Goal: Navigation & Orientation: Find specific page/section

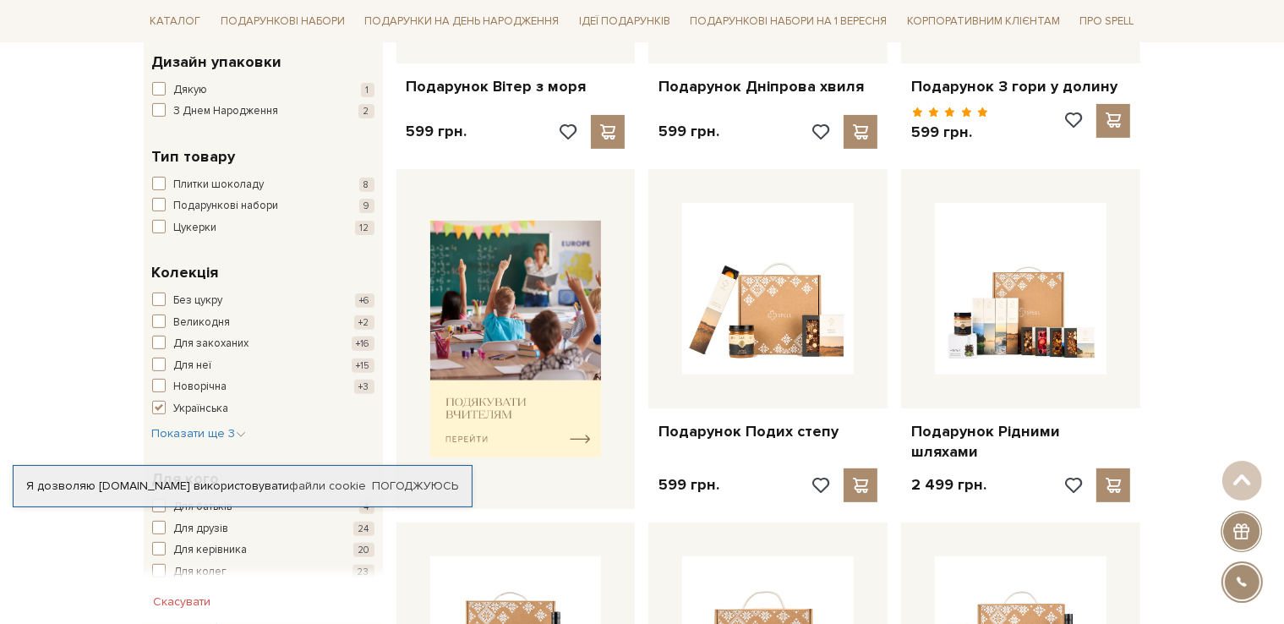
scroll to position [609, 0]
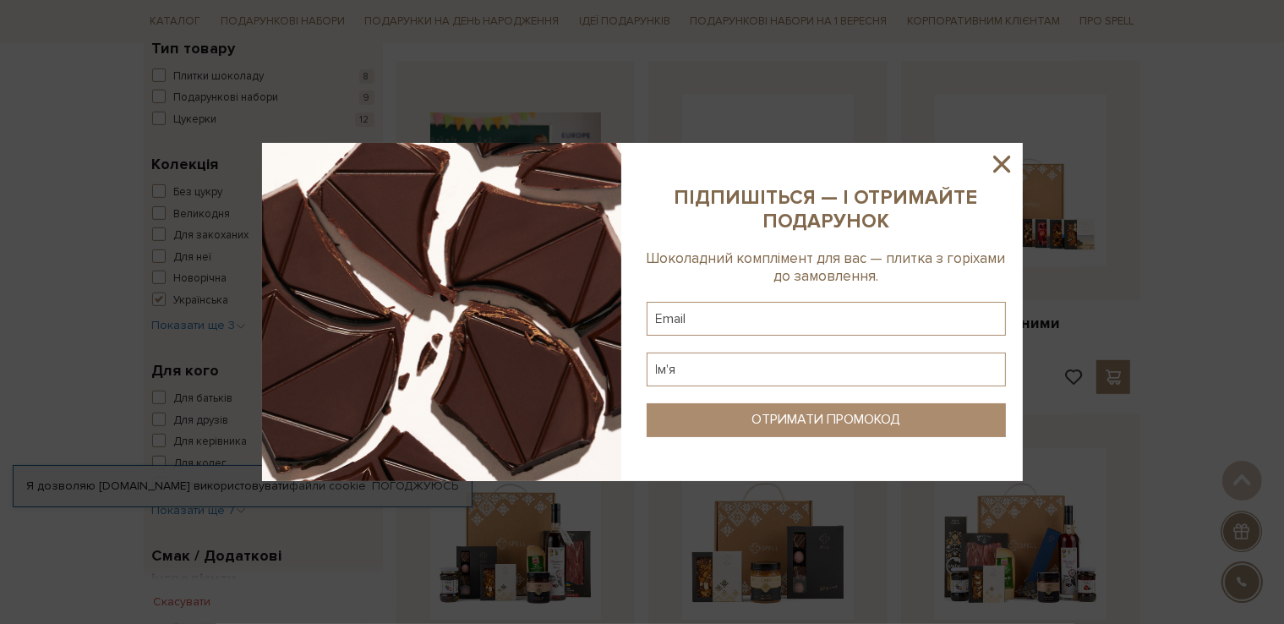
click at [1008, 156] on icon at bounding box center [1001, 164] width 17 height 17
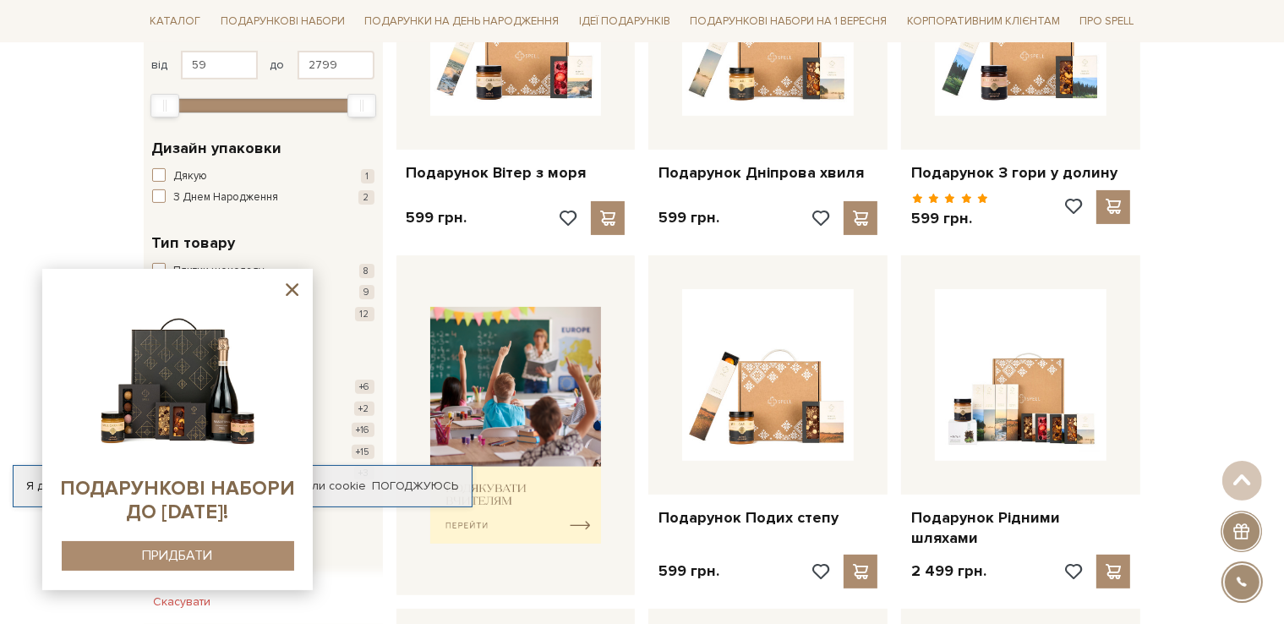
scroll to position [305, 0]
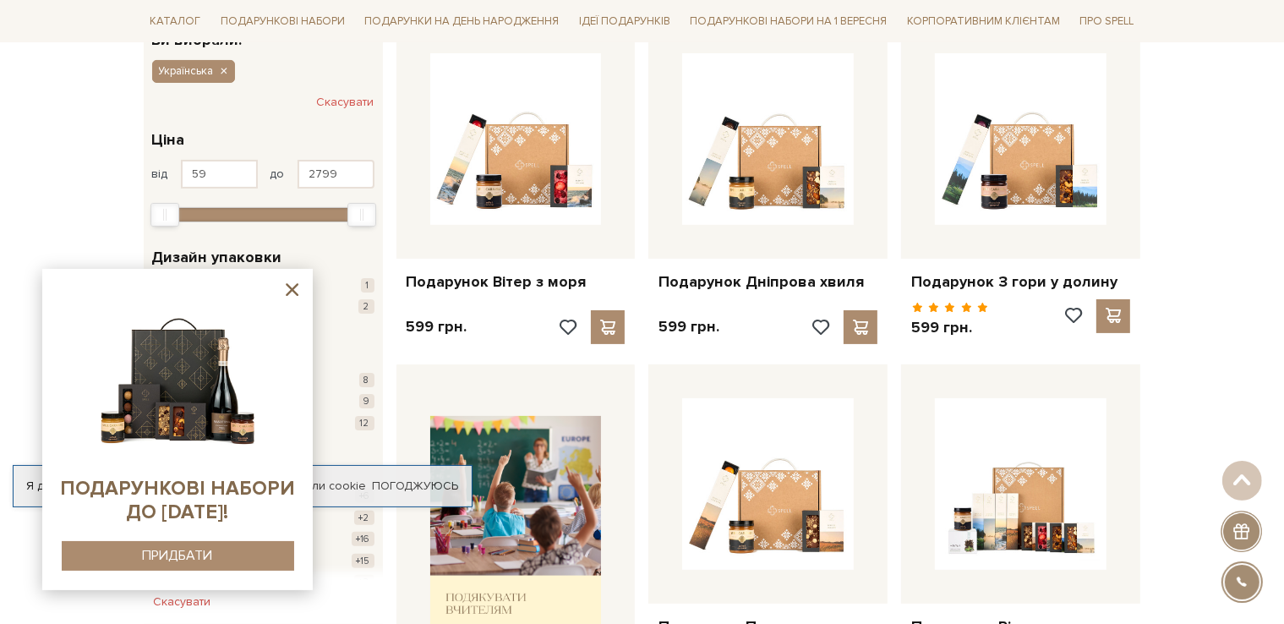
click at [289, 284] on icon at bounding box center [291, 289] width 21 height 21
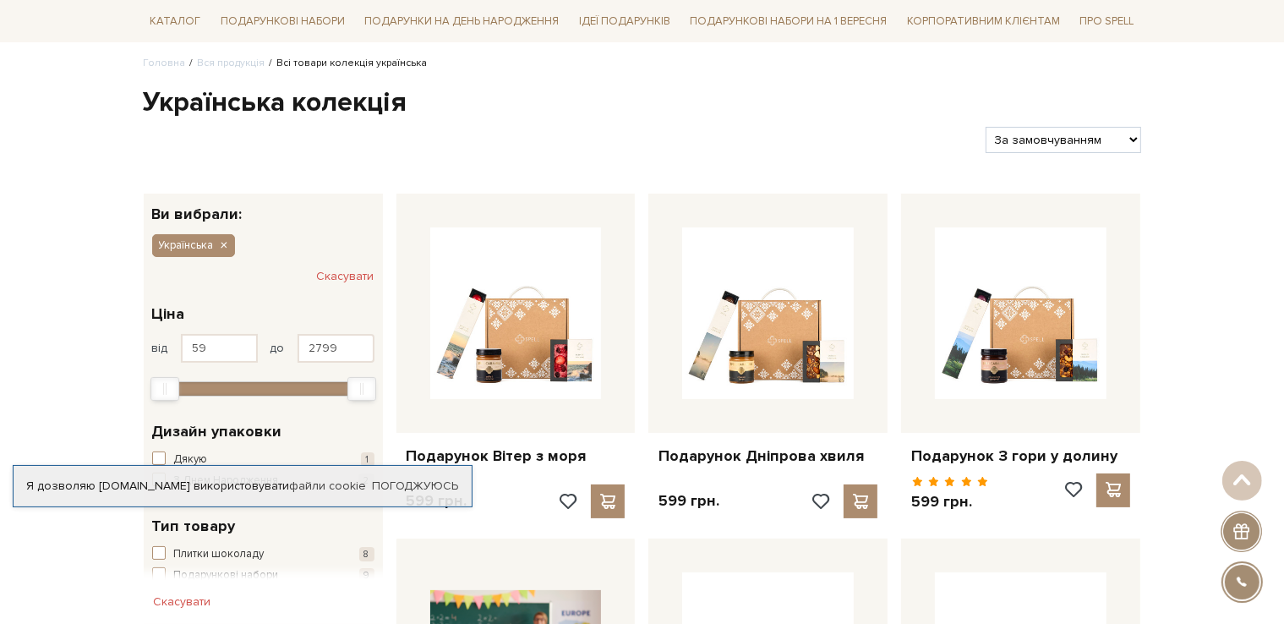
scroll to position [0, 0]
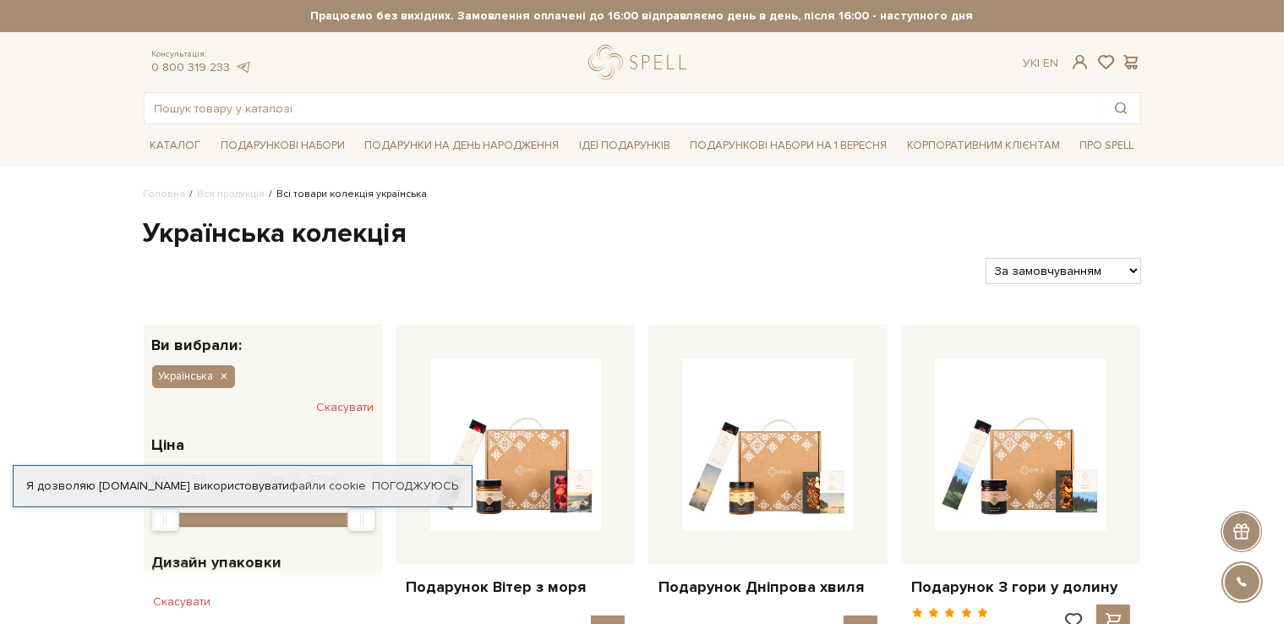
click at [447, 4] on div "Безкоштовна доставка Новою Поштою при замовленні від 2000 гривень Працюємо без …" at bounding box center [642, 16] width 997 height 32
click at [789, 99] on input "text" at bounding box center [623, 108] width 957 height 30
click at [806, 40] on header "Безкоштовна доставка Новою Поштою при замовленні від 2000 гривень Працюємо без …" at bounding box center [642, 62] width 1284 height 124
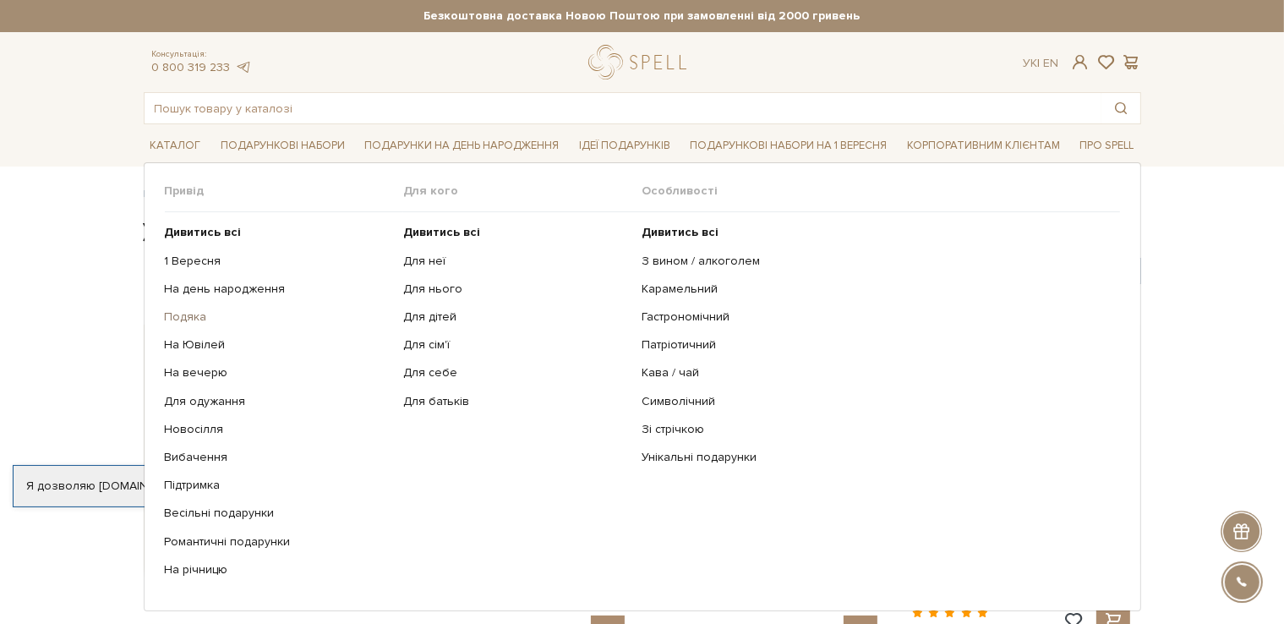
click at [190, 314] on link "Подяка" at bounding box center [278, 316] width 227 height 15
